Goal: Obtain resource: Obtain resource

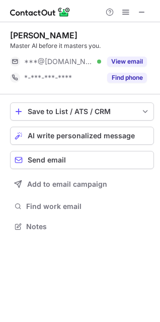
scroll to position [220, 160]
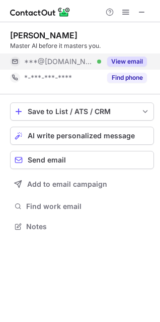
click at [115, 62] on button "View email" at bounding box center [127, 62] width 40 height 10
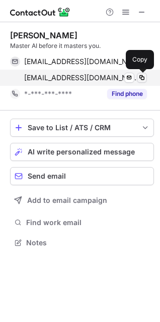
click at [141, 80] on span at bounding box center [142, 78] width 8 height 8
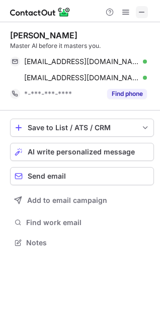
click at [143, 11] on span at bounding box center [142, 12] width 8 height 8
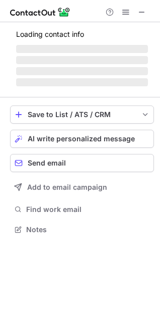
scroll to position [245, 160]
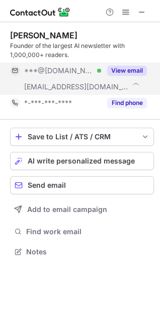
click at [138, 68] on button "View email" at bounding box center [127, 71] width 40 height 10
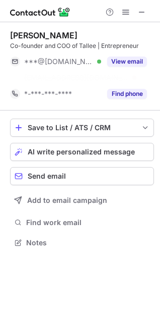
scroll to position [220, 160]
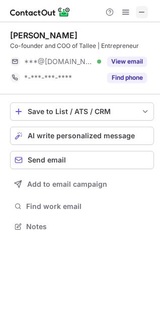
click at [147, 11] on button at bounding box center [142, 12] width 12 height 12
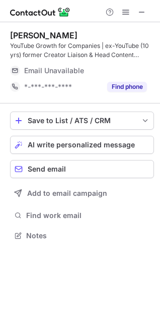
click at [131, 65] on div "Email Unavailable" at bounding box center [85, 71] width 123 height 16
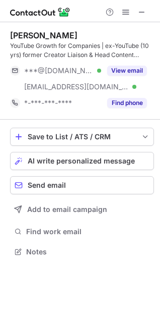
scroll to position [245, 160]
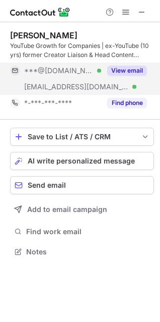
click at [132, 77] on div "View email" at bounding box center [124, 71] width 46 height 16
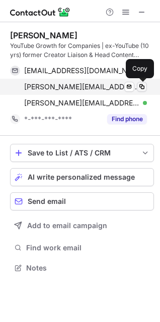
click at [140, 86] on span at bounding box center [142, 87] width 8 height 8
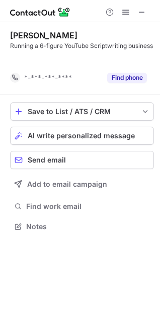
scroll to position [212, 160]
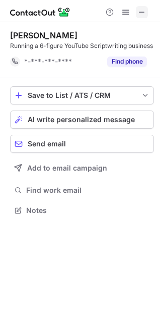
click at [145, 10] on span at bounding box center [142, 12] width 8 height 8
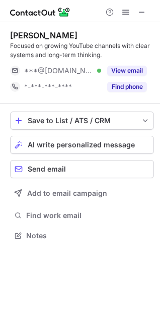
scroll to position [229, 160]
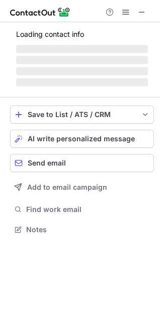
scroll to position [220, 160]
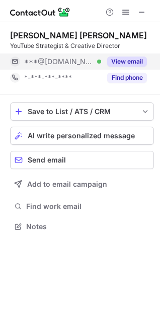
click at [117, 56] on div "View email" at bounding box center [124, 61] width 46 height 16
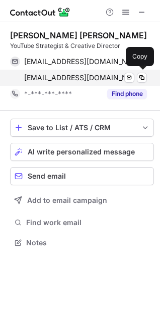
scroll to position [236, 160]
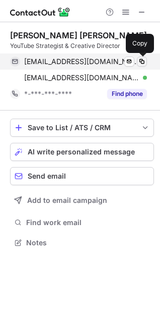
click at [142, 66] on button at bounding box center [142, 62] width 10 height 10
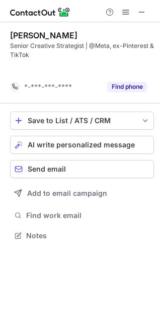
scroll to position [212, 160]
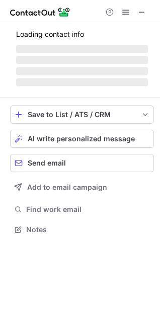
scroll to position [229, 160]
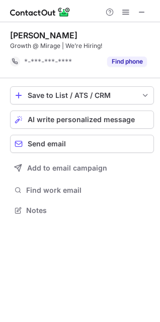
scroll to position [220, 160]
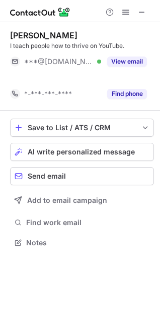
scroll to position [220, 160]
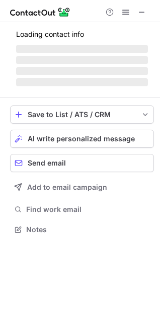
scroll to position [261, 160]
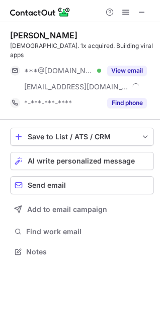
scroll to position [236, 160]
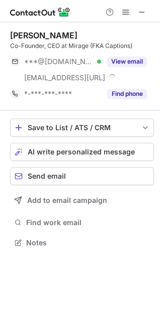
scroll to position [236, 160]
click at [142, 11] on span at bounding box center [142, 12] width 8 height 8
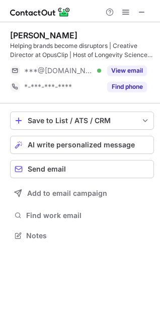
scroll to position [229, 160]
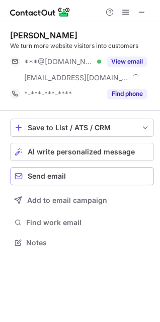
scroll to position [236, 160]
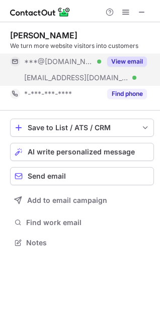
click at [118, 60] on button "View email" at bounding box center [127, 62] width 40 height 10
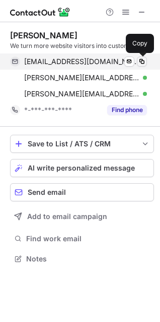
click at [142, 62] on span at bounding box center [142, 62] width 8 height 8
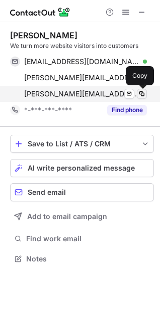
click at [141, 94] on span at bounding box center [142, 94] width 8 height 8
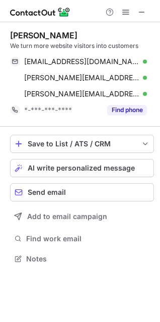
scroll to position [229, 160]
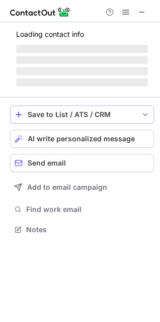
scroll to position [220, 160]
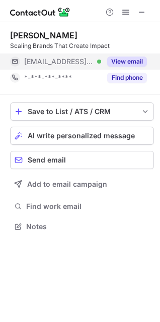
click at [123, 63] on button "View email" at bounding box center [127, 62] width 40 height 10
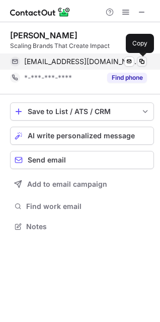
click at [143, 64] on span at bounding box center [142, 62] width 8 height 8
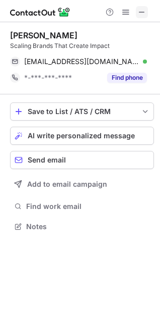
click at [144, 12] on span at bounding box center [142, 12] width 8 height 8
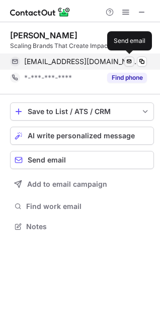
click at [129, 64] on span at bounding box center [130, 62] width 8 height 8
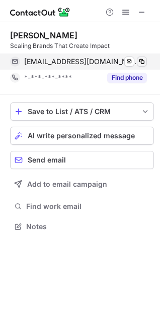
click at [142, 64] on span at bounding box center [142, 62] width 8 height 8
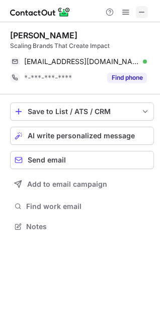
click at [145, 12] on span at bounding box center [142, 12] width 8 height 8
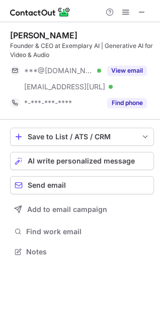
scroll to position [245, 160]
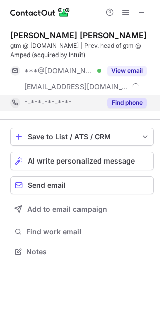
scroll to position [245, 160]
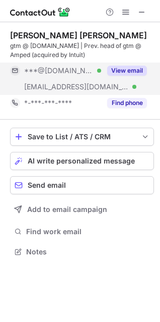
click at [133, 70] on button "View email" at bounding box center [127, 71] width 40 height 10
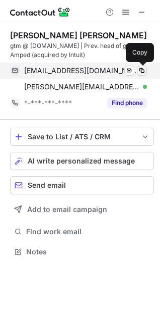
click at [138, 70] on button at bounding box center [142, 71] width 10 height 10
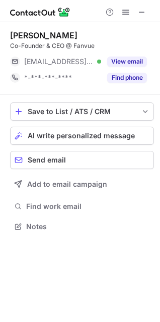
scroll to position [220, 160]
